Goal: Task Accomplishment & Management: Use online tool/utility

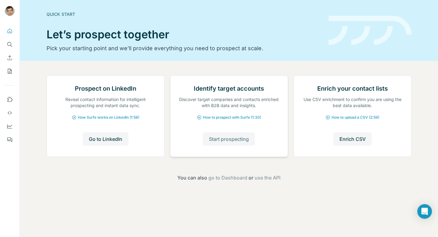
click at [224, 143] on span "Start prospecting" at bounding box center [229, 139] width 40 height 7
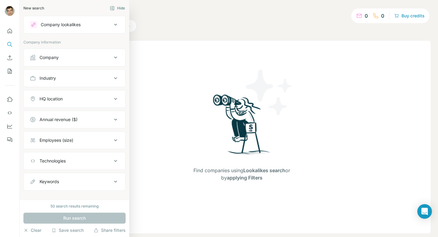
click at [91, 30] on button "Company lookalikes" at bounding box center [75, 24] width 102 height 15
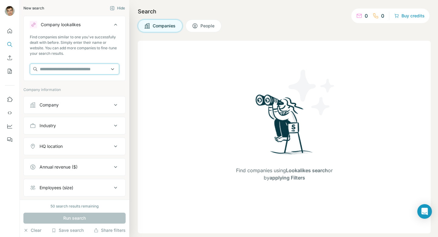
click at [66, 72] on input "text" at bounding box center [75, 69] width 90 height 11
type input "*"
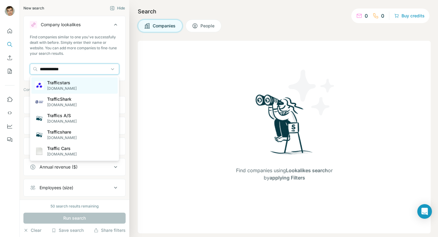
type input "**********"
click at [66, 83] on p "Trafficstars" at bounding box center [62, 83] width 30 height 6
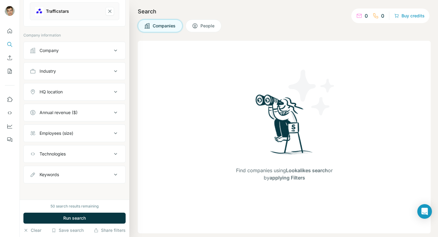
scroll to position [79, 0]
click at [103, 112] on div "Annual revenue ($)" at bounding box center [71, 112] width 82 height 6
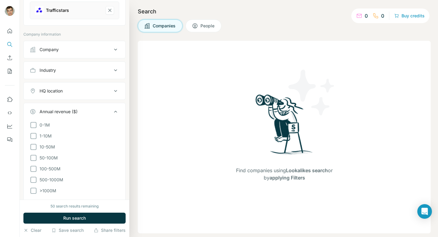
click at [58, 137] on li "1-10M" at bounding box center [75, 135] width 90 height 7
click at [32, 147] on icon at bounding box center [33, 146] width 7 height 7
click at [33, 160] on icon at bounding box center [33, 157] width 7 height 7
click at [35, 171] on icon at bounding box center [33, 168] width 7 height 7
click at [35, 177] on icon at bounding box center [33, 179] width 7 height 7
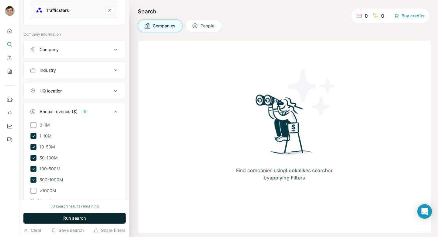
click at [72, 216] on span "Run search" at bounding box center [74, 218] width 23 height 6
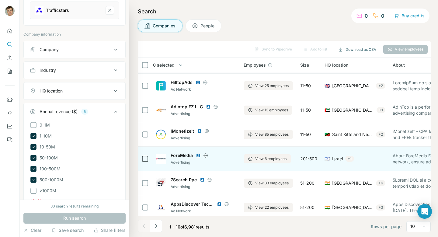
scroll to position [100, 0]
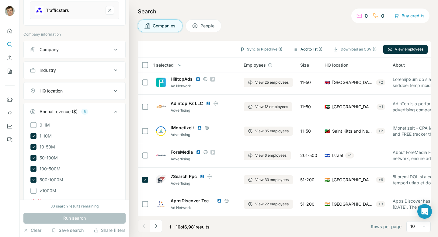
click at [314, 48] on button "Add to list (1)" at bounding box center [308, 49] width 38 height 9
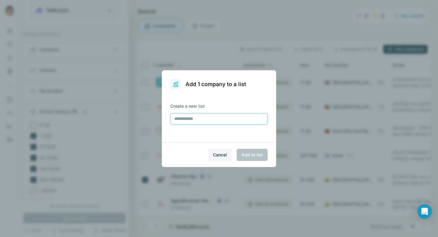
click at [206, 120] on input "text" at bounding box center [219, 119] width 97 height 11
type input "******"
click at [259, 155] on span "Add to list" at bounding box center [252, 155] width 21 height 6
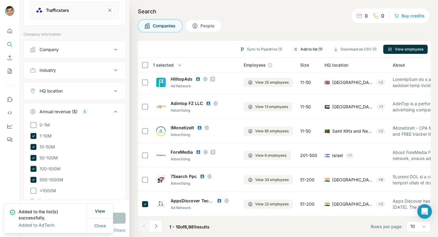
click at [314, 52] on button "Add to list (1)" at bounding box center [308, 49] width 38 height 9
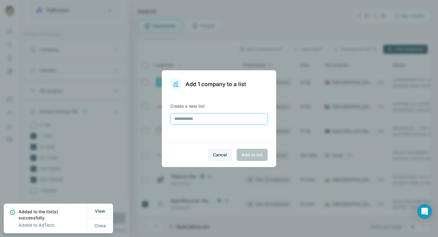
click at [220, 120] on input "text" at bounding box center [219, 119] width 97 height 11
click at [227, 153] on span "Cancel" at bounding box center [220, 155] width 14 height 6
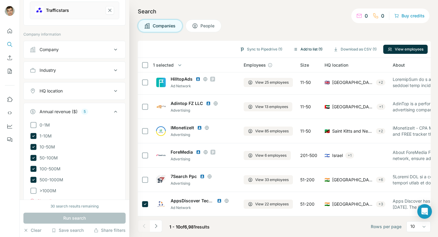
click at [315, 48] on button "Add to list (1)" at bounding box center [308, 49] width 38 height 9
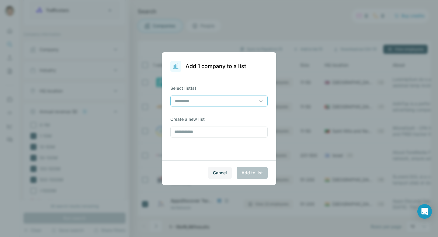
click at [216, 102] on input at bounding box center [215, 101] width 82 height 7
click at [203, 118] on div "AdTech" at bounding box center [219, 115] width 87 height 6
click at [225, 142] on div "Select list(s) AdTech Create a new list" at bounding box center [219, 116] width 114 height 89
click at [259, 174] on span "Add to list" at bounding box center [252, 173] width 21 height 6
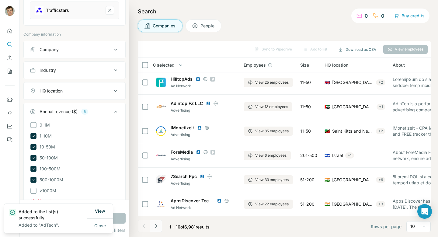
click at [158, 226] on icon "Navigate to next page" at bounding box center [156, 226] width 6 height 6
